Goal: Find specific page/section: Find specific page/section

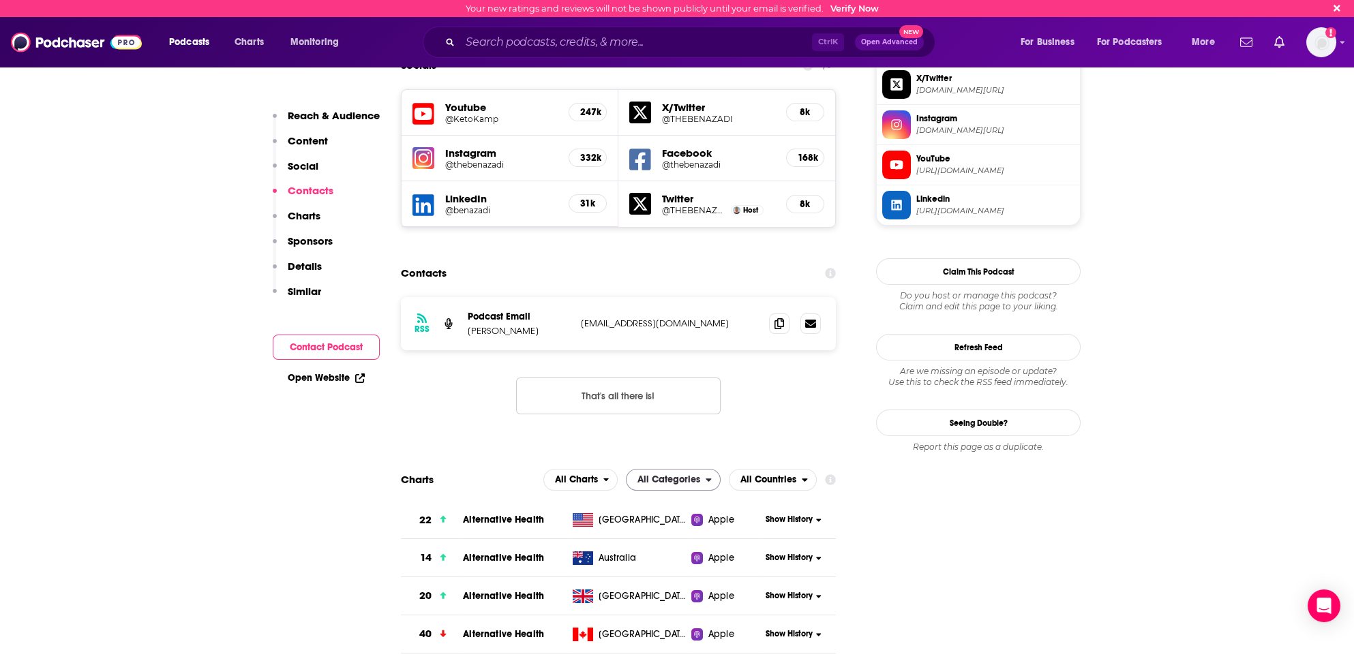
scroll to position [1077, 0]
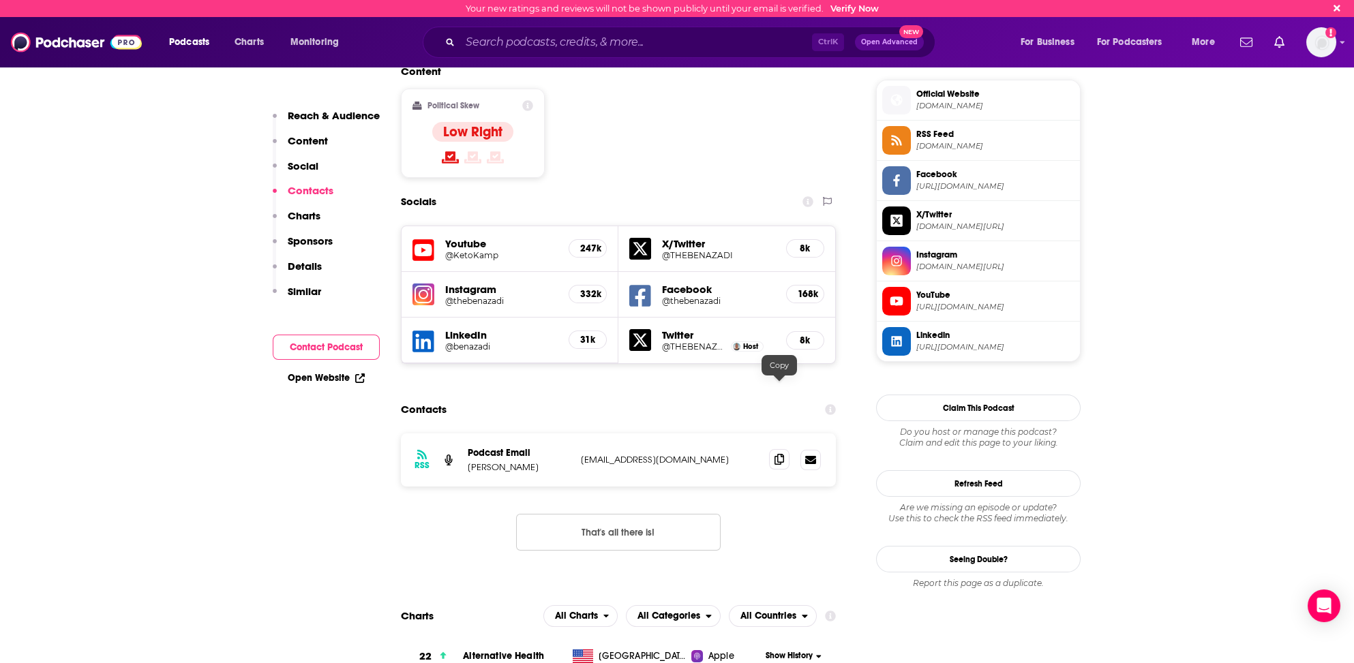
click at [782, 454] on icon at bounding box center [780, 459] width 10 height 11
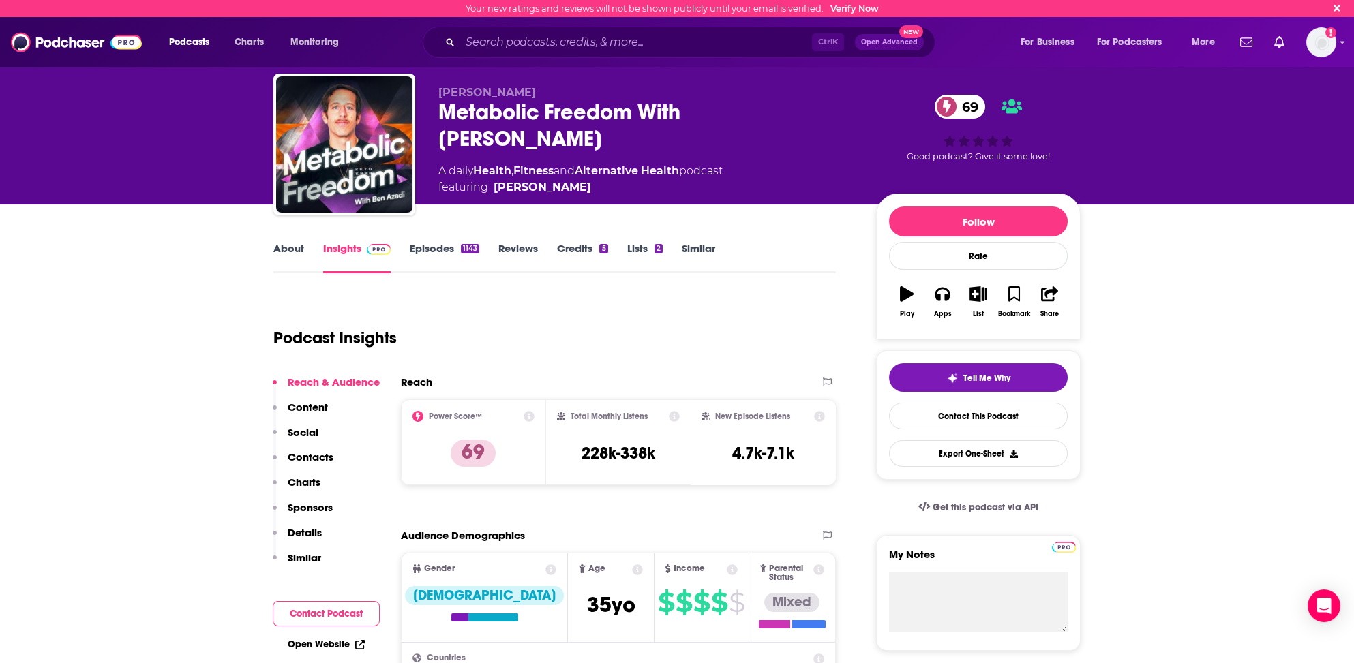
scroll to position [0, 0]
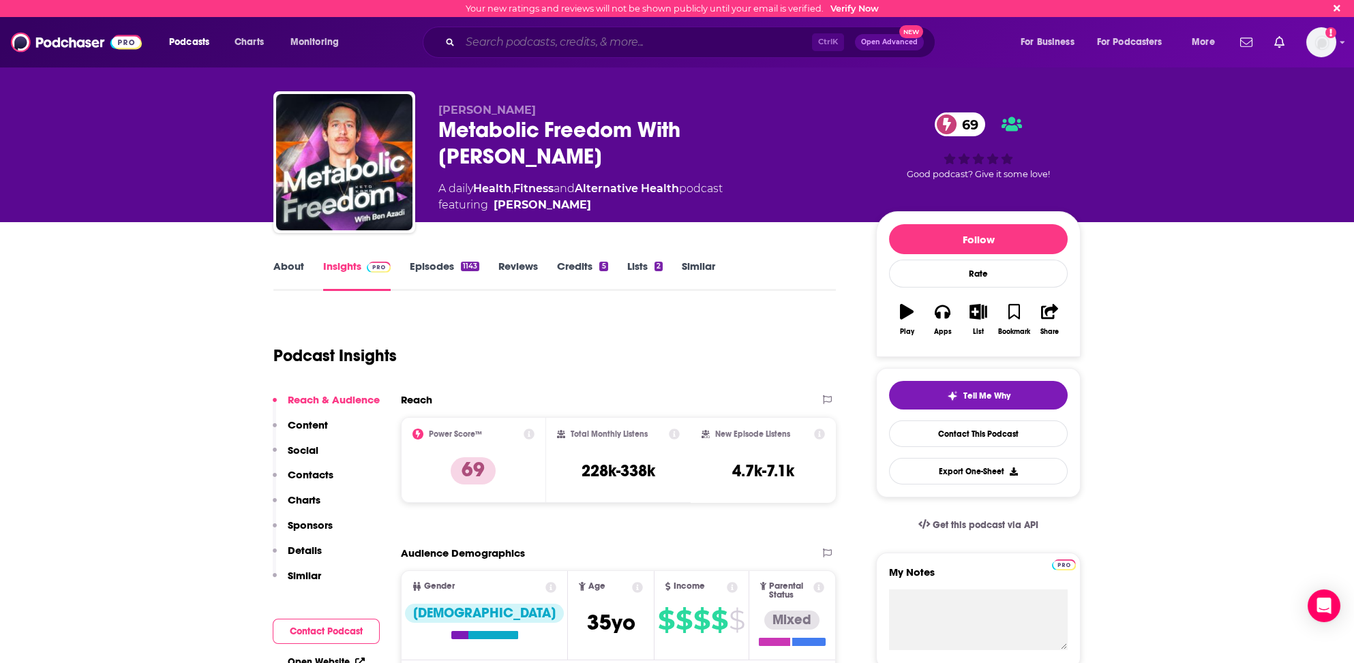
click at [607, 42] on input "Search podcasts, credits, & more..." at bounding box center [636, 42] width 352 height 22
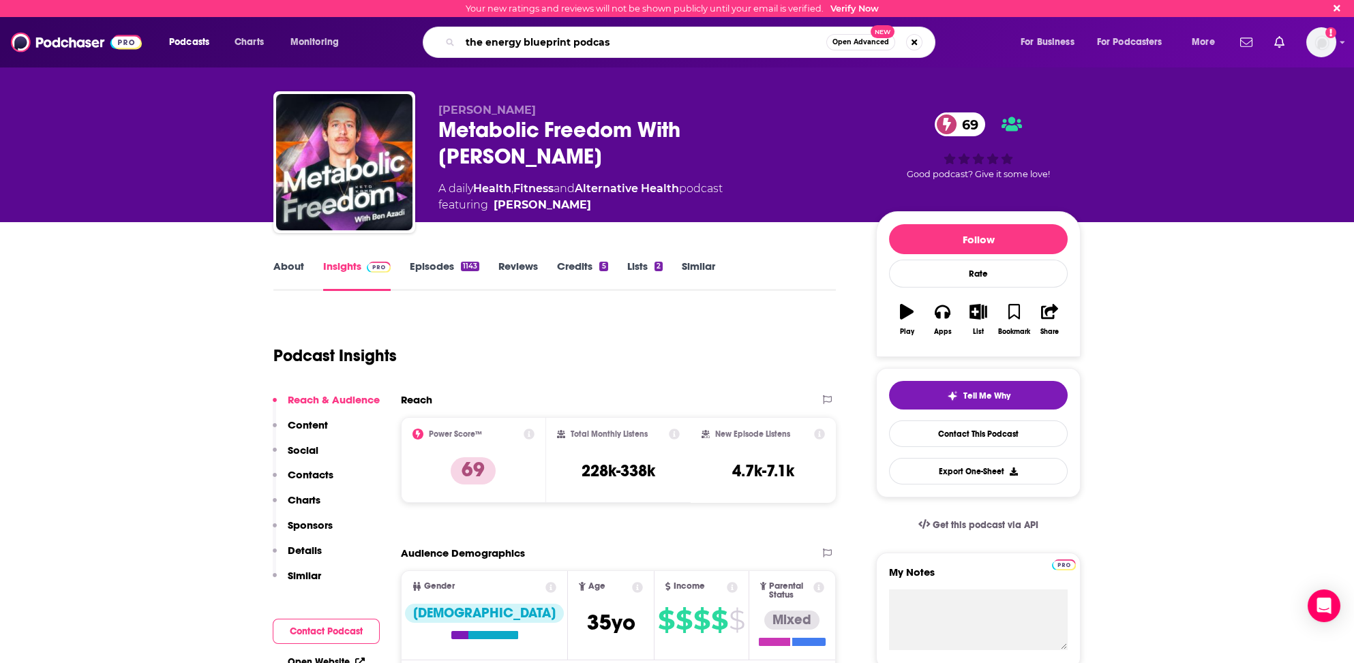
type input "the energy blueprint podcast"
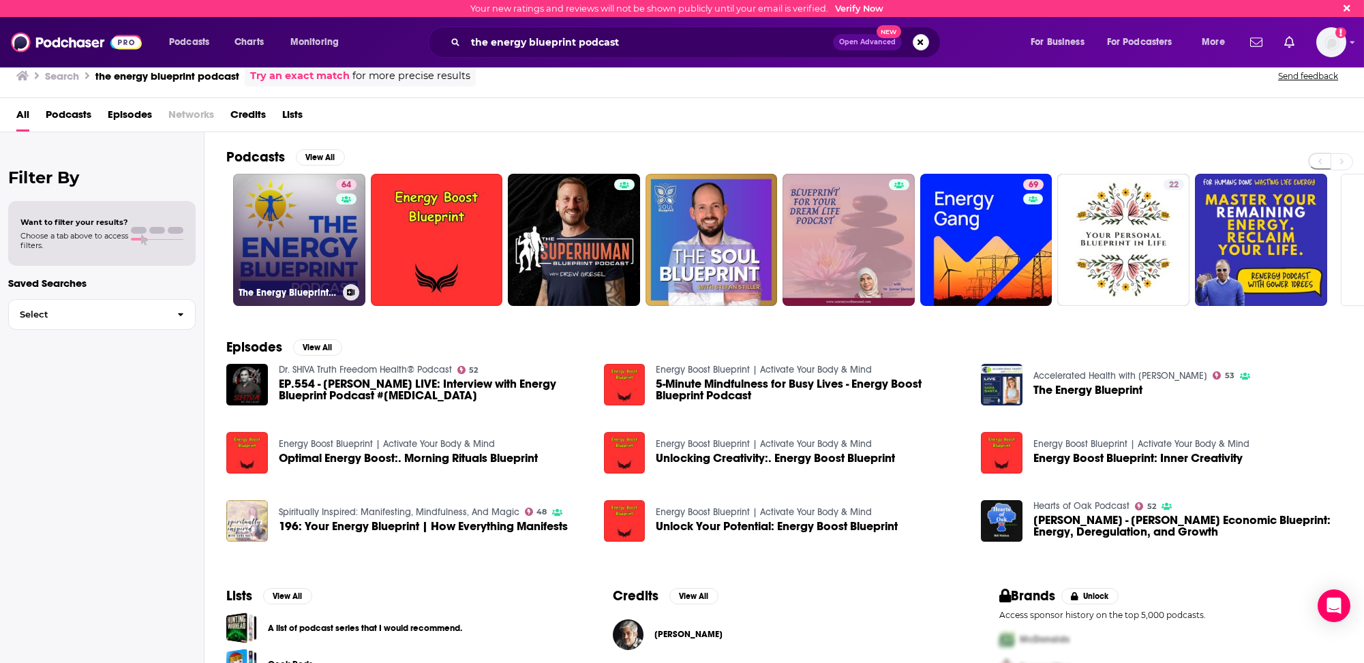
click at [264, 245] on link "64 The Energy Blueprint Podcast" at bounding box center [299, 240] width 132 height 132
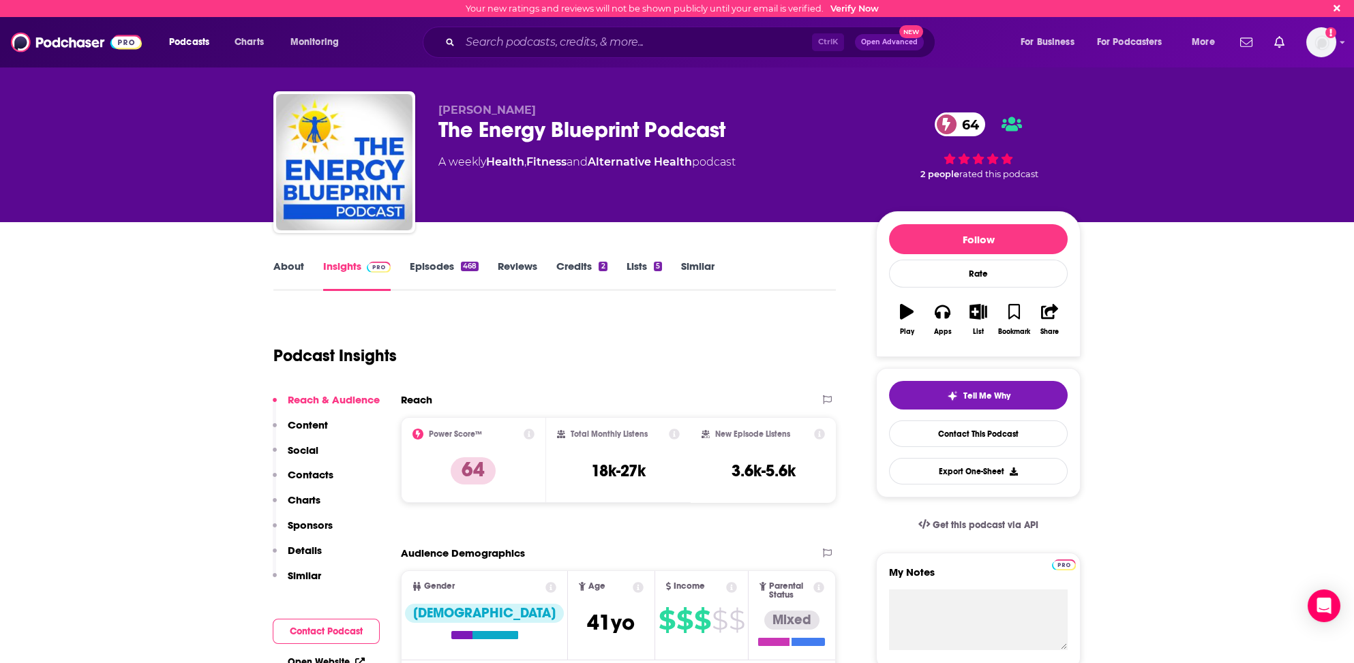
click at [285, 261] on link "About" at bounding box center [288, 275] width 31 height 31
